Goal: Information Seeking & Learning: Learn about a topic

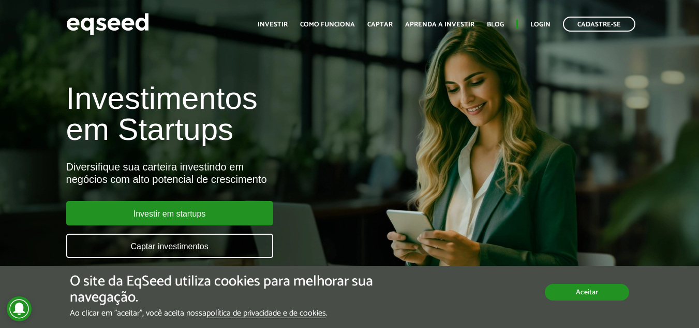
click at [591, 295] on button "Aceitar" at bounding box center [587, 292] width 84 height 17
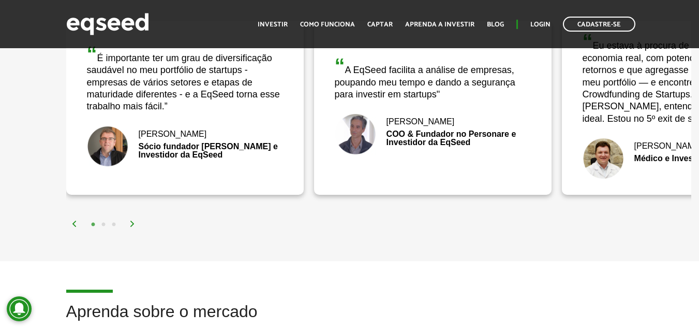
scroll to position [1346, 0]
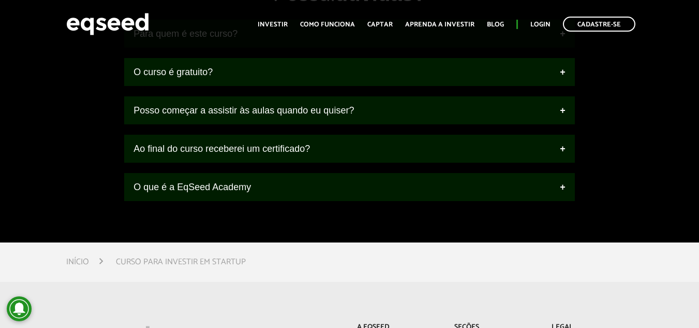
scroll to position [1501, 0]
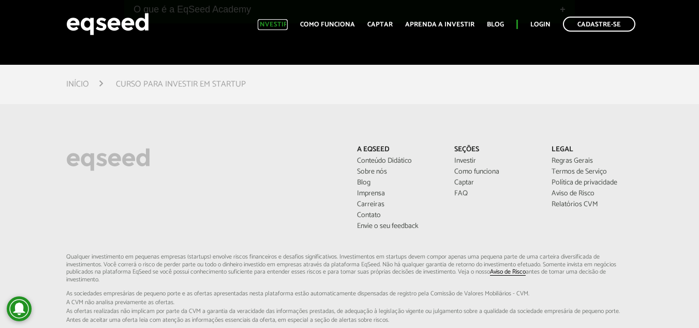
click at [286, 26] on link "Investir" at bounding box center [273, 24] width 30 height 7
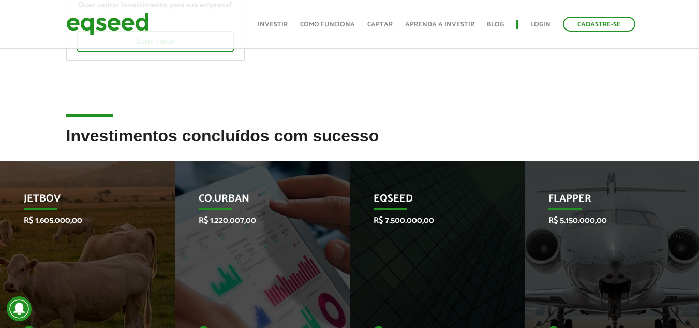
scroll to position [362, 0]
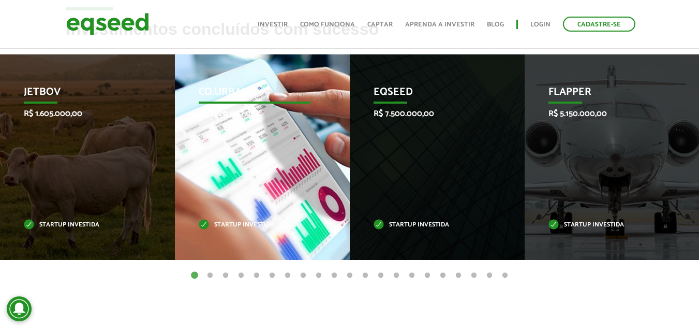
drag, startPoint x: 252, startPoint y: 205, endPoint x: 239, endPoint y: 221, distance: 20.6
click at [239, 222] on p "Startup investida" at bounding box center [255, 225] width 112 height 6
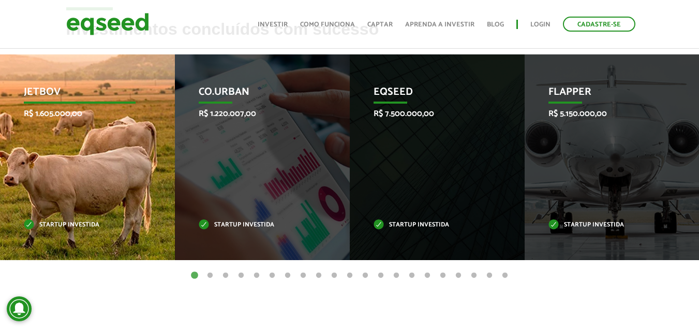
click at [43, 119] on p "R$ 1.605.000,00" at bounding box center [80, 114] width 112 height 10
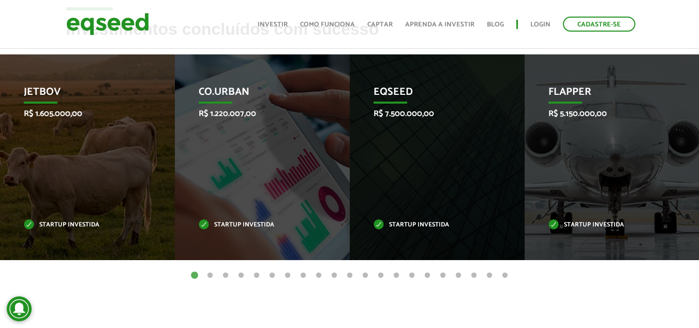
click at [208, 274] on button "2" at bounding box center [210, 275] width 10 height 10
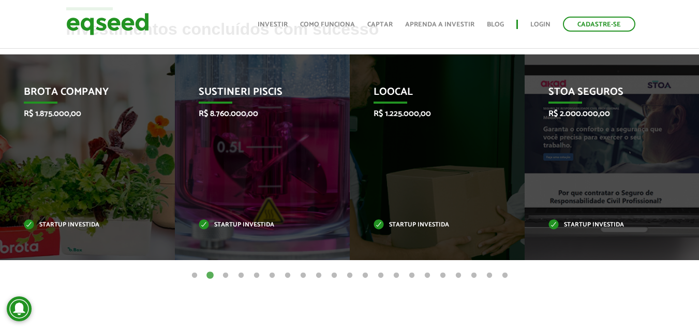
click at [225, 275] on button "3" at bounding box center [226, 275] width 10 height 10
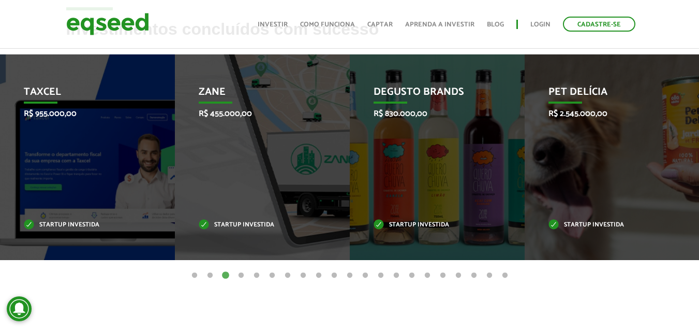
click at [243, 275] on button "4" at bounding box center [241, 275] width 10 height 10
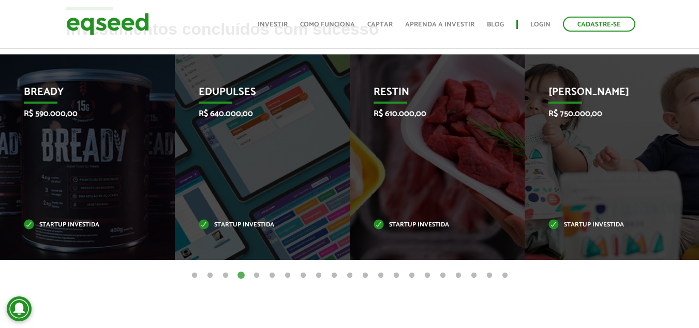
click at [255, 275] on button "5" at bounding box center [257, 275] width 10 height 10
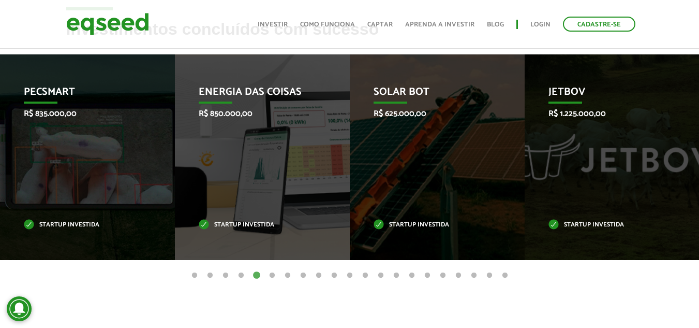
click at [269, 274] on button "6" at bounding box center [272, 275] width 10 height 10
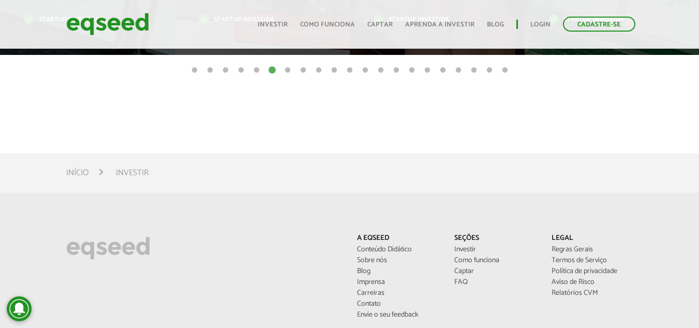
scroll to position [621, 0]
